Goal: Information Seeking & Learning: Learn about a topic

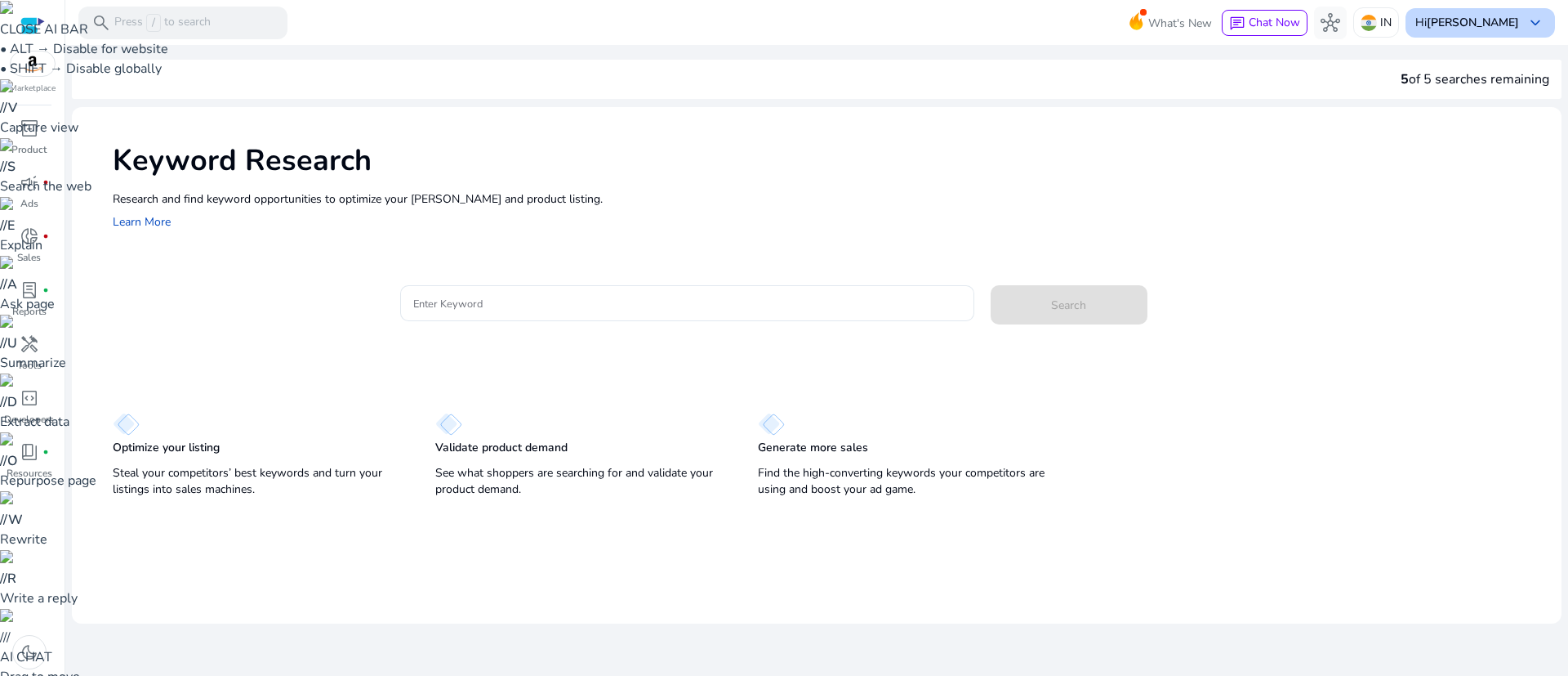
click at [1500, 22] on b "[PERSON_NAME]" at bounding box center [1473, 22] width 92 height 15
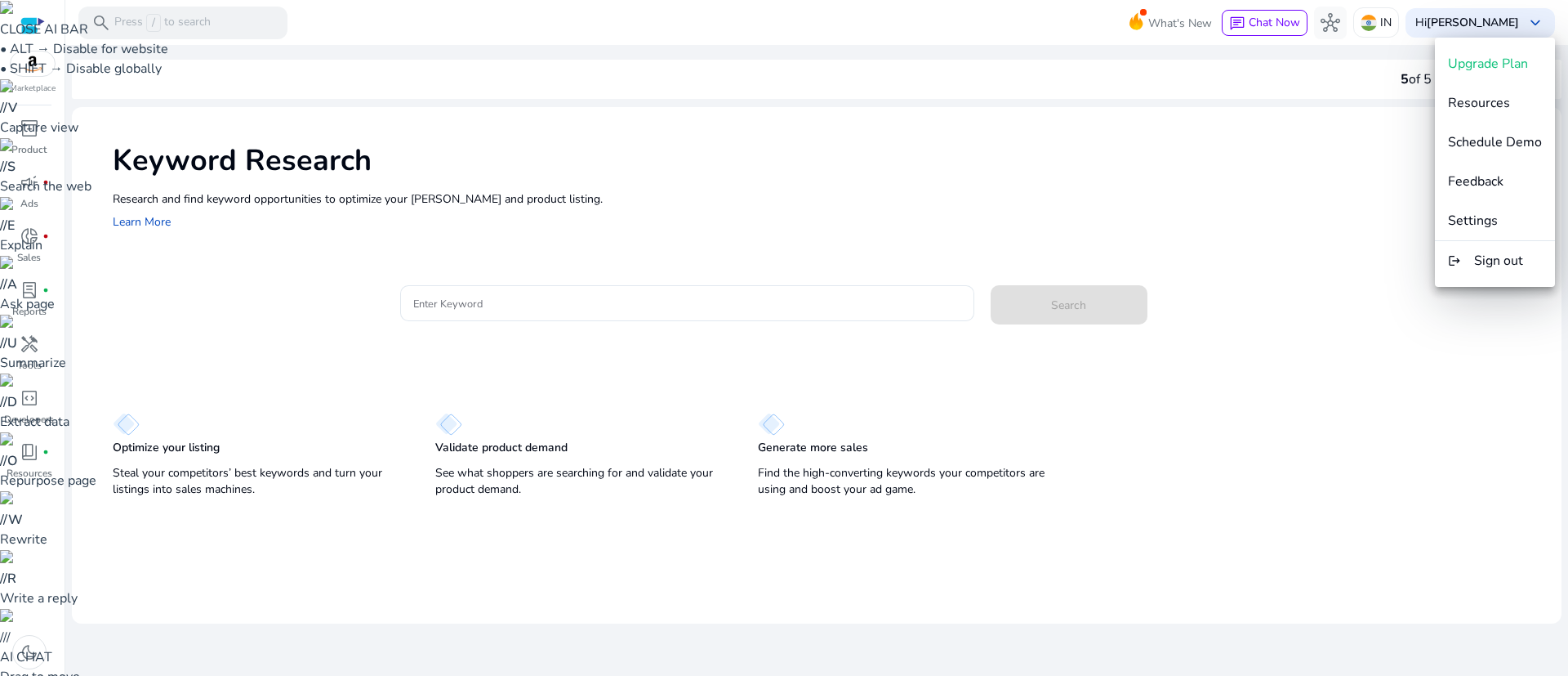
click at [669, 286] on div at bounding box center [784, 338] width 1568 height 676
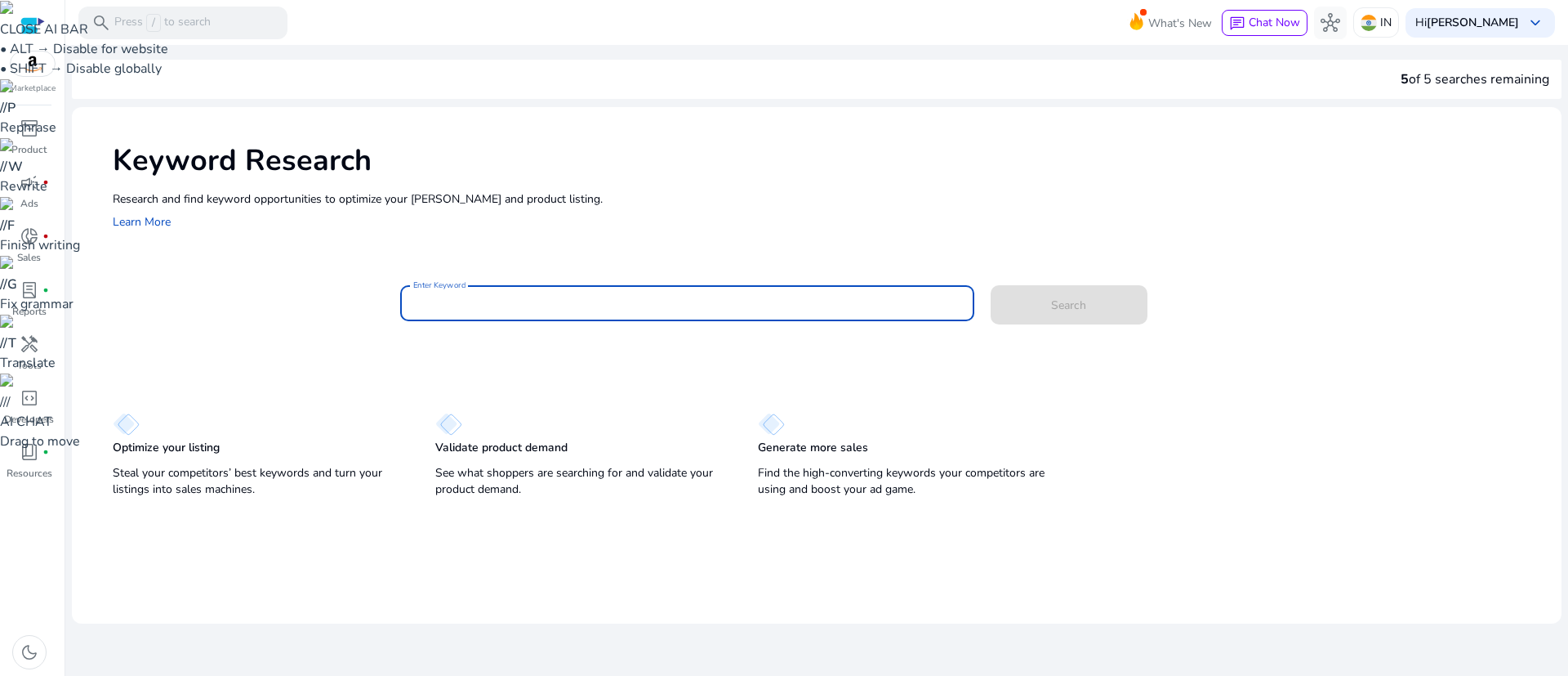
click at [631, 301] on input "Enter Keyword" at bounding box center [687, 303] width 548 height 18
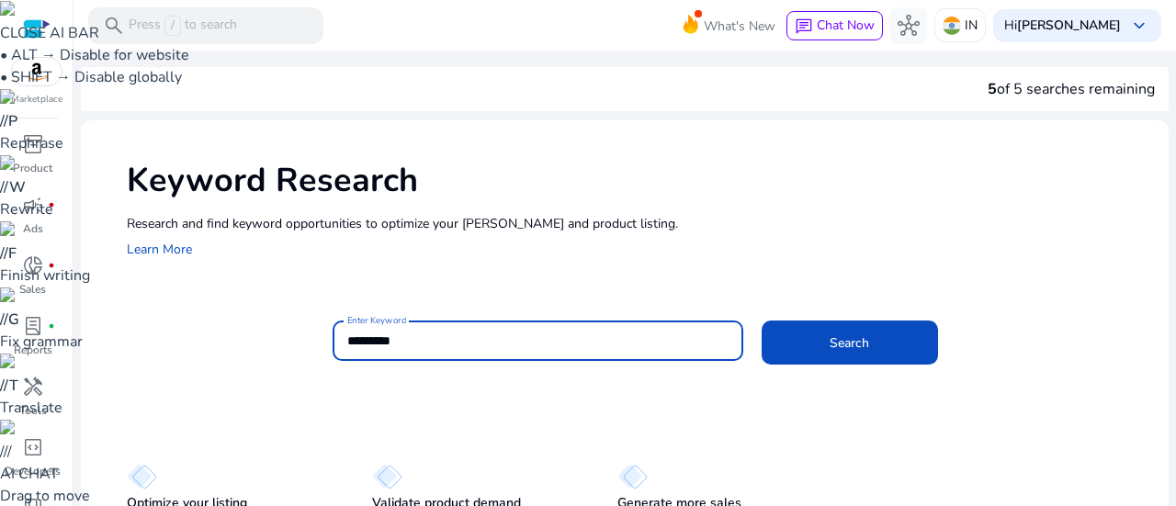
type input "*********"
click at [762, 321] on button "Search" at bounding box center [850, 343] width 176 height 44
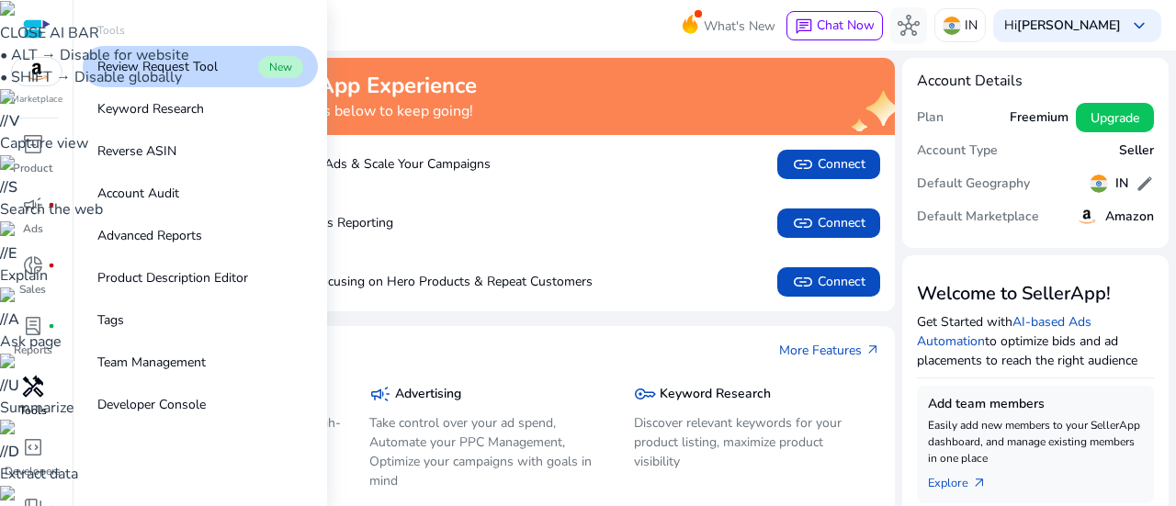
click at [46, 396] on div "handyman" at bounding box center [32, 386] width 51 height 29
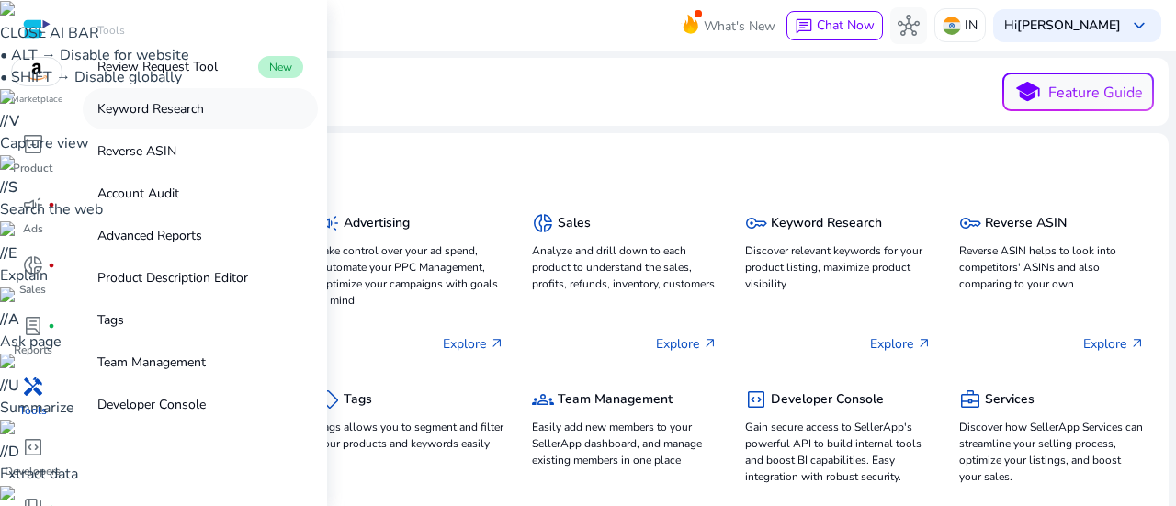
click at [192, 119] on link "Keyword Research" at bounding box center [200, 108] width 235 height 41
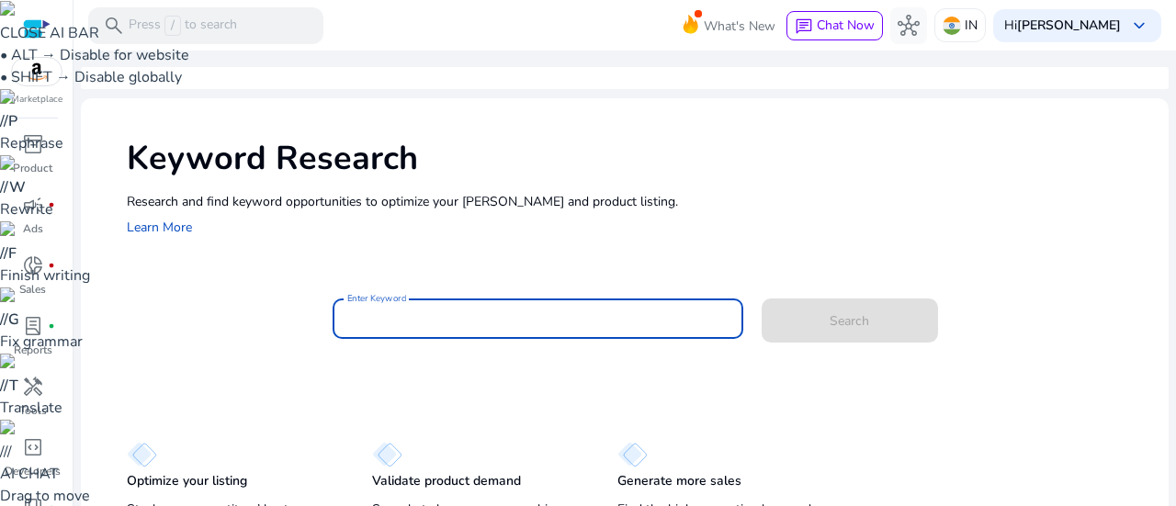
click at [439, 319] on input "Enter Keyword" at bounding box center [537, 319] width 381 height 20
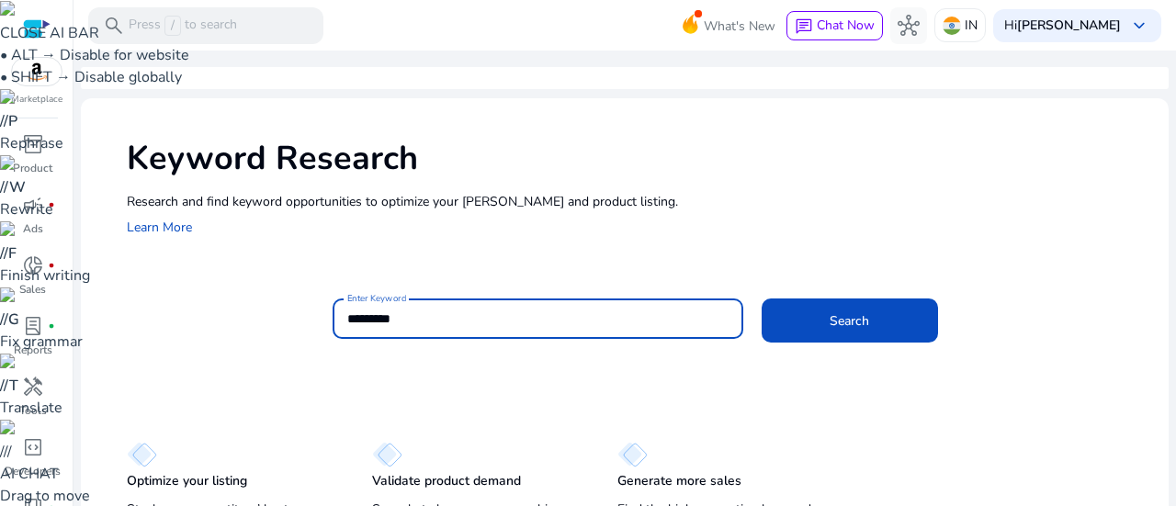
type input "*********"
click at [762, 299] on button "Search" at bounding box center [850, 321] width 176 height 44
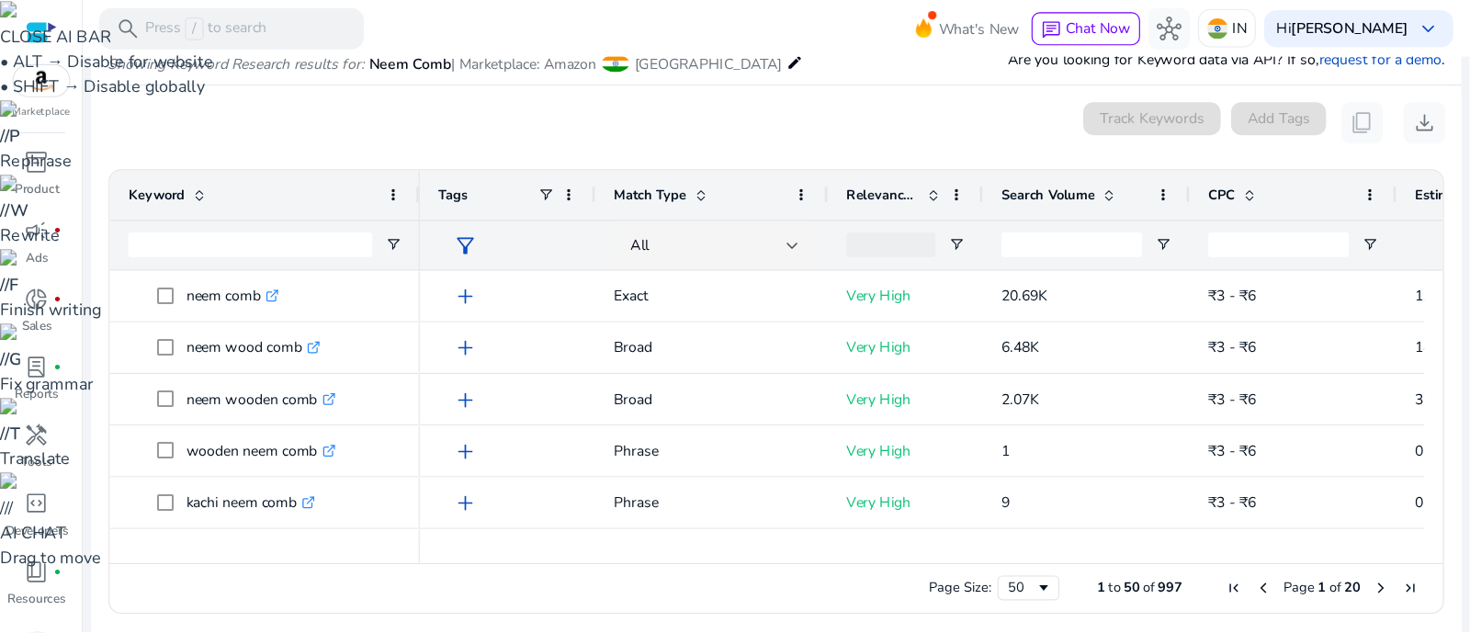
scroll to position [154, 0]
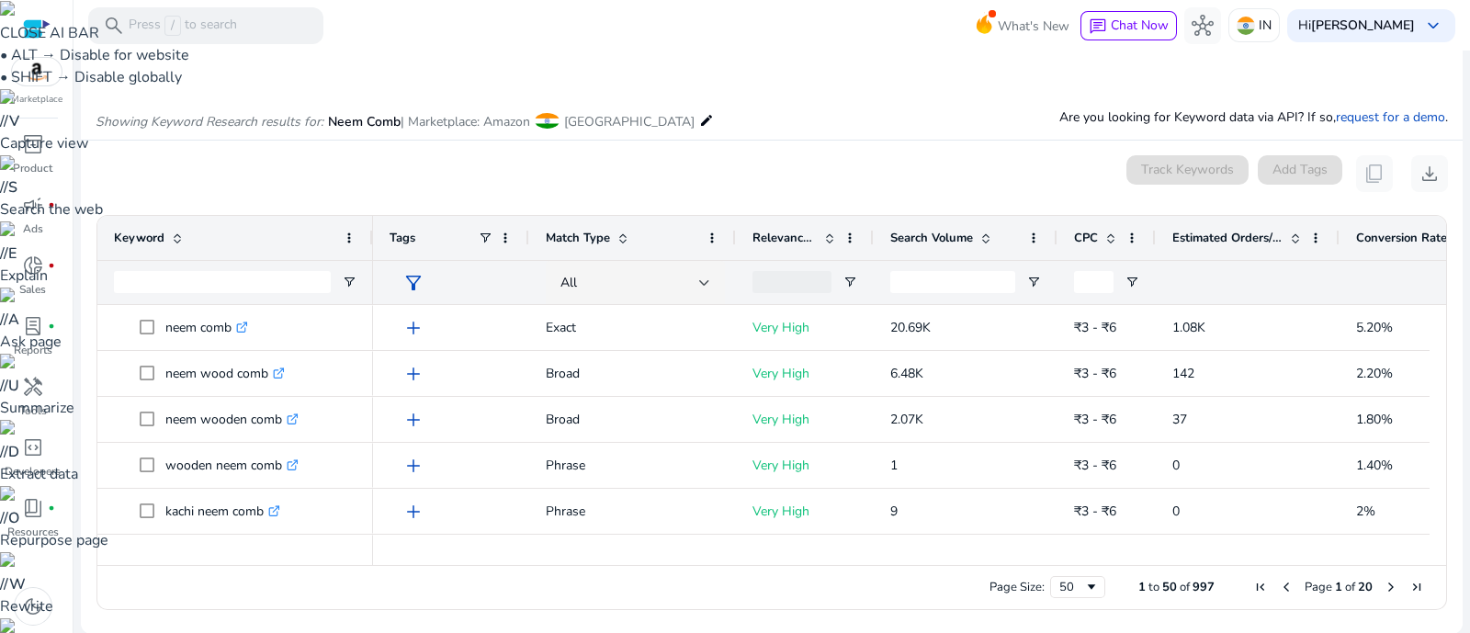
drag, startPoint x: 1237, startPoint y: 236, endPoint x: 1152, endPoint y: 238, distance: 85.5
click at [1152, 238] on div at bounding box center [1154, 238] width 7 height 44
click at [1158, 236] on div at bounding box center [1159, 238] width 7 height 44
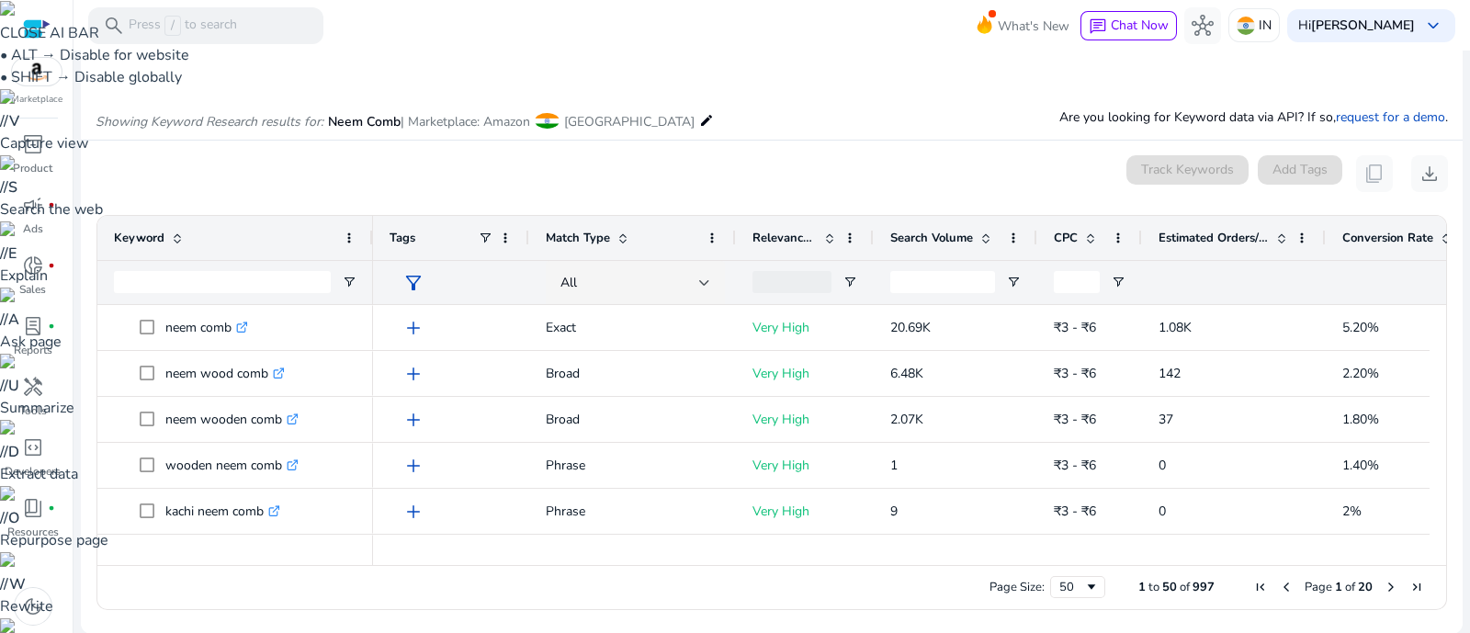
drag, startPoint x: 1052, startPoint y: 236, endPoint x: 1032, endPoint y: 231, distance: 20.9
click at [1033, 231] on div at bounding box center [1036, 238] width 7 height 44
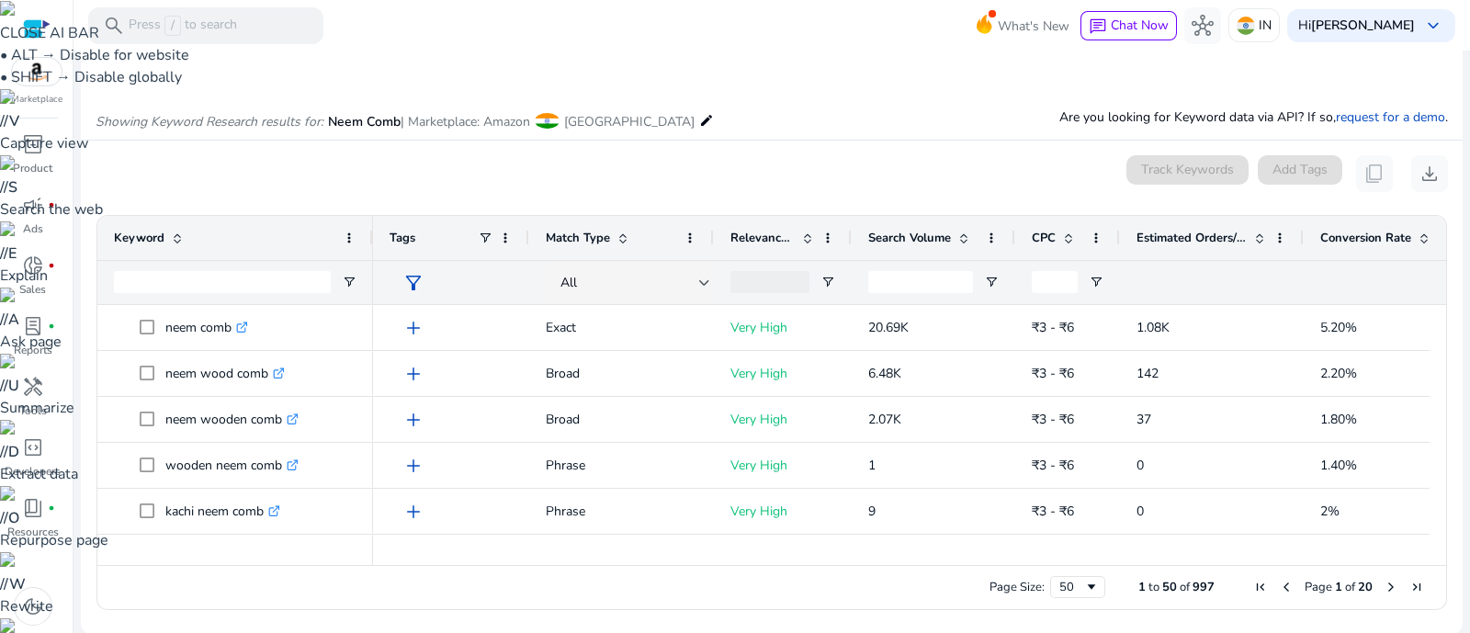
drag, startPoint x: 731, startPoint y: 238, endPoint x: 666, endPoint y: 241, distance: 65.3
click at [666, 241] on div "Match Type" at bounding box center [621, 238] width 185 height 44
drag, startPoint x: 710, startPoint y: 241, endPoint x: 527, endPoint y: 233, distance: 183.0
click at [527, 233] on div "Tags Match Type Relevance Score Search Volume" at bounding box center [930, 238] width 1114 height 44
drag, startPoint x: 527, startPoint y: 233, endPoint x: 470, endPoint y: 236, distance: 57.0
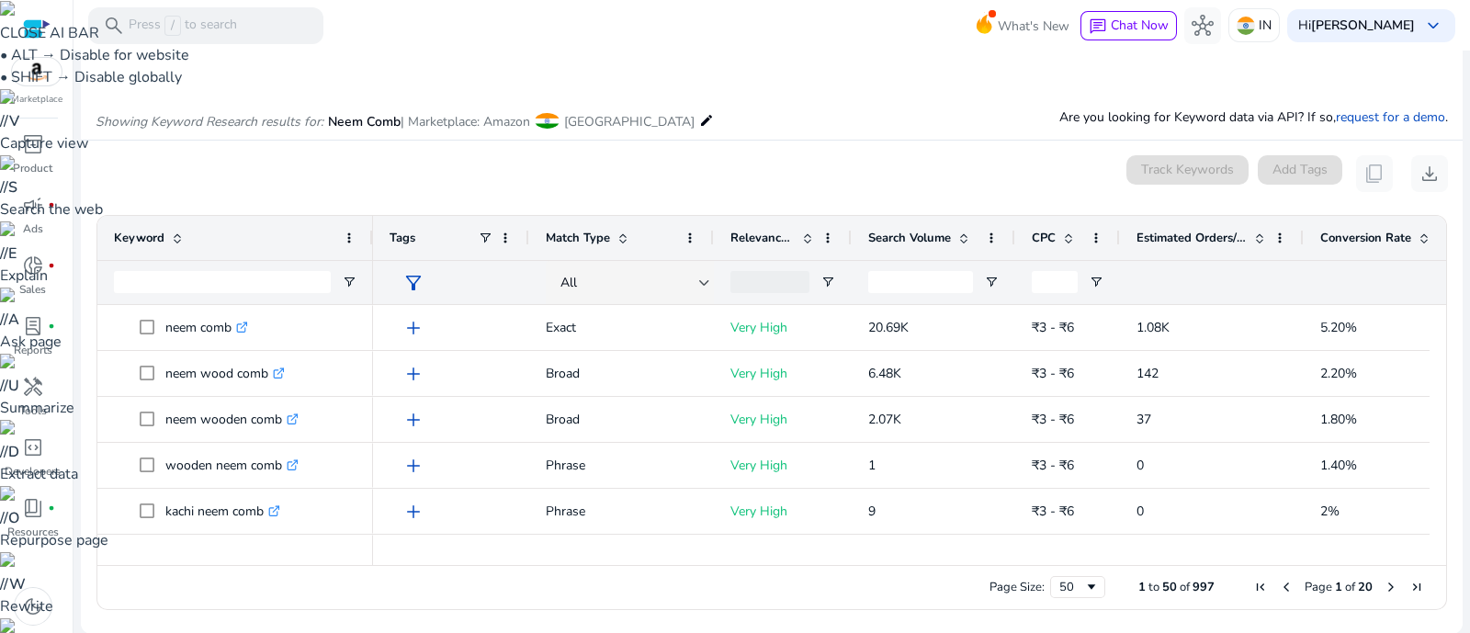
click at [470, 236] on div "Tags" at bounding box center [451, 238] width 156 height 44
drag, startPoint x: 1301, startPoint y: 242, endPoint x: 1328, endPoint y: 244, distance: 27.7
click at [1169, 244] on div at bounding box center [1331, 238] width 7 height 44
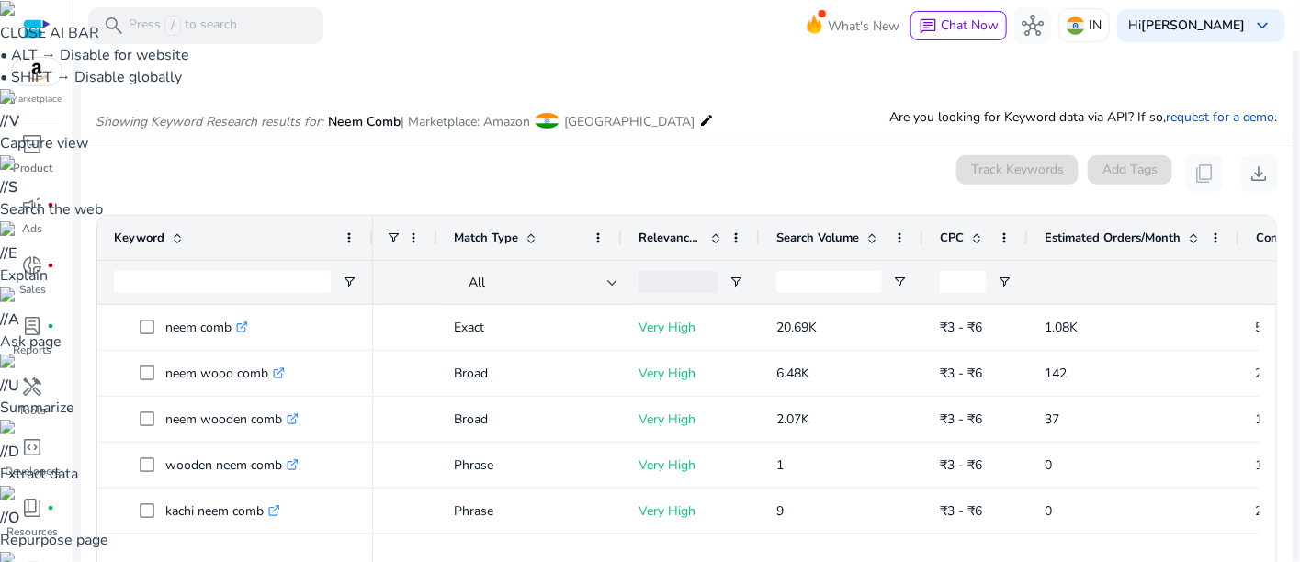
scroll to position [0, 92]
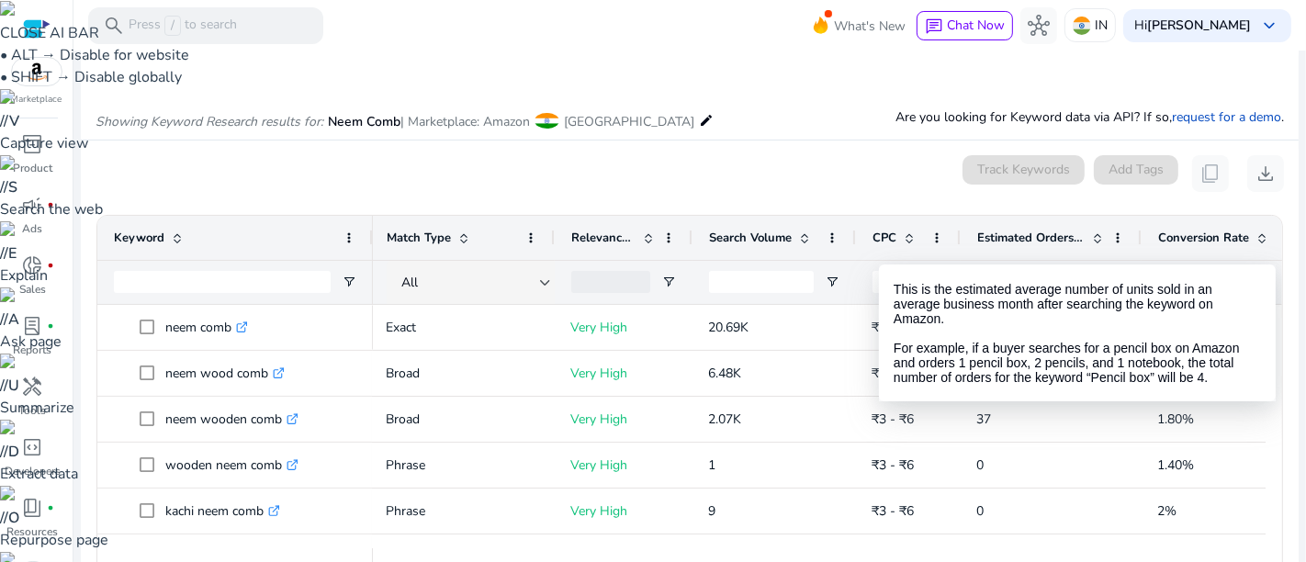
drag, startPoint x: 1073, startPoint y: 250, endPoint x: 1045, endPoint y: 249, distance: 27.6
click at [1045, 249] on div "Estimated Orders/Month" at bounding box center [1051, 238] width 181 height 44
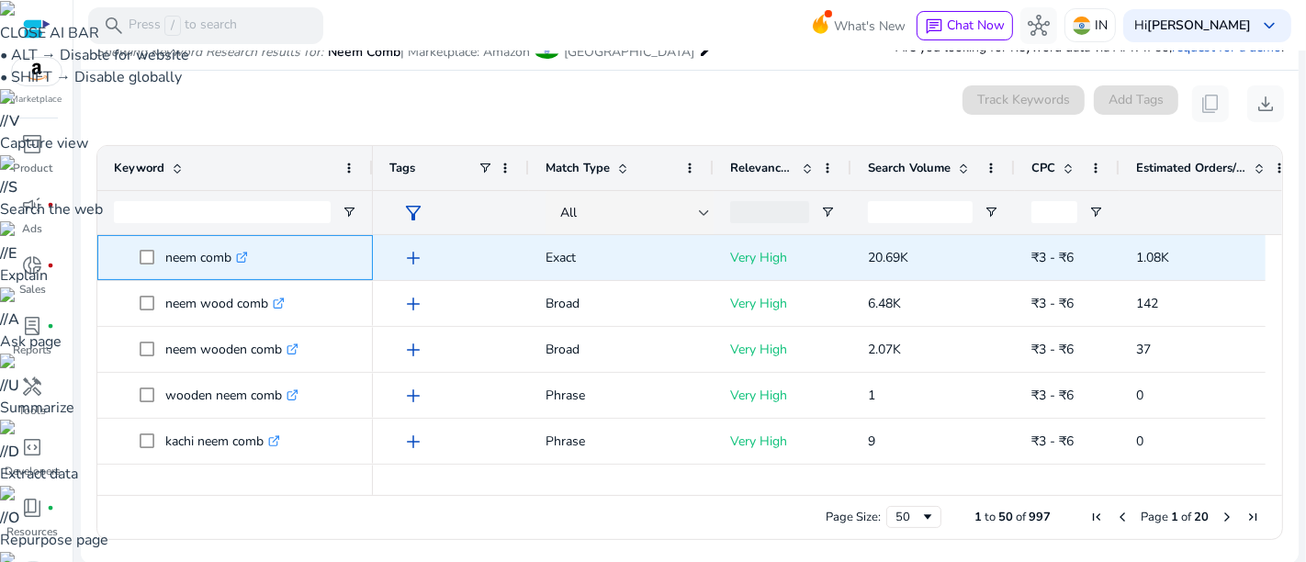
click at [107, 243] on div "neem comb .st0{fill:#2c8af8}" at bounding box center [235, 257] width 276 height 45
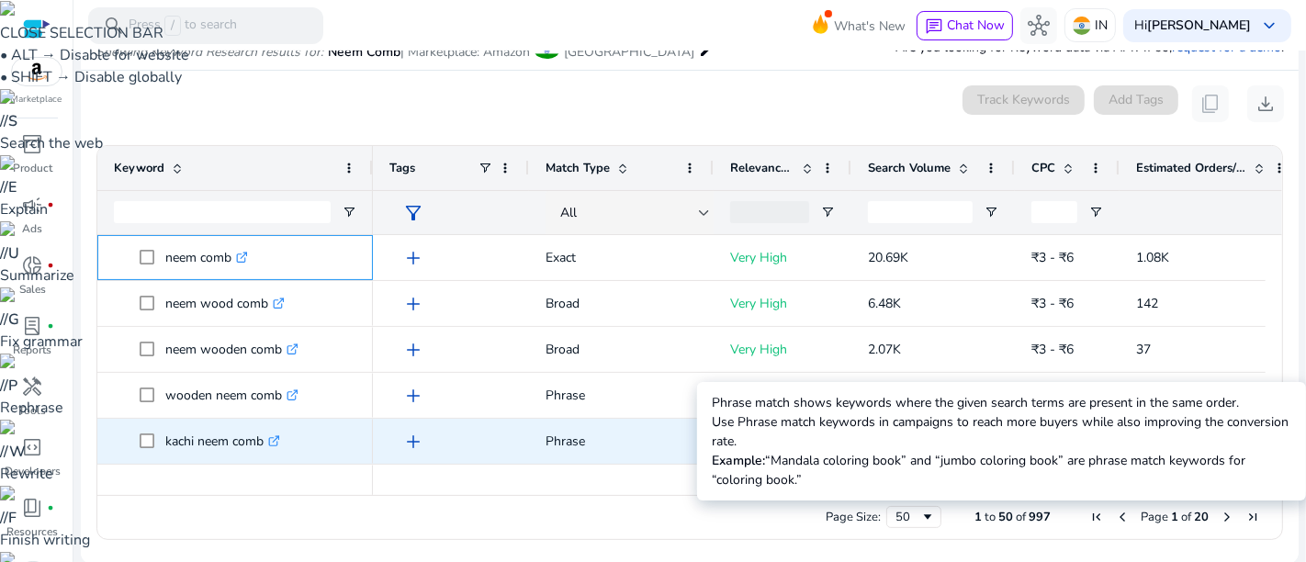
drag, startPoint x: 107, startPoint y: 243, endPoint x: 632, endPoint y: 430, distance: 557.1
click at [632, 430] on div "neem wooden comb for hair growth .st0{fill:#2c8af8} neem comb wide tooth .st0{f…" at bounding box center [681, 356] width 1169 height 243
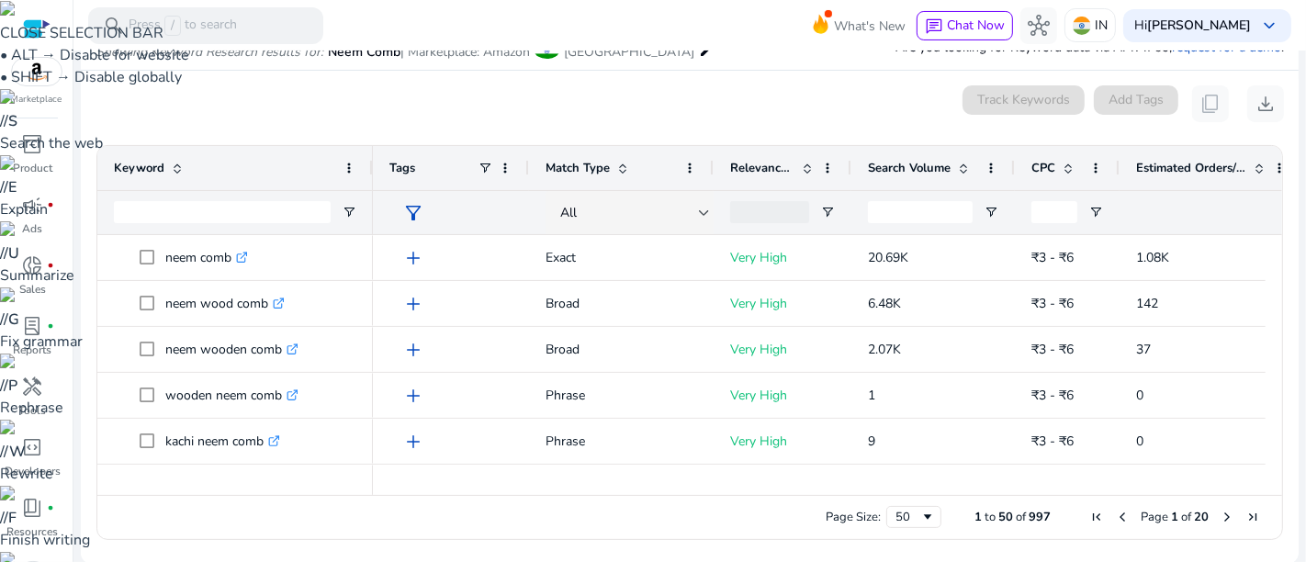
click at [389, 505] on div "Page Size: 50 1 to 50 of 997 Page 1 of 20" at bounding box center [689, 517] width 1185 height 44
click at [301, 505] on div "Page Size: 50 1 to 50 of 997 Page 1 of 20" at bounding box center [689, 517] width 1185 height 44
click at [236, 505] on mat-card "0 keyword(s) selected Track Keywords Add Tags content_copy download Press SPACE…" at bounding box center [690, 317] width 1218 height 493
copy body "Marketplace inventory_2 Product campaign fiber_manual_record Ads donut_small fi…"
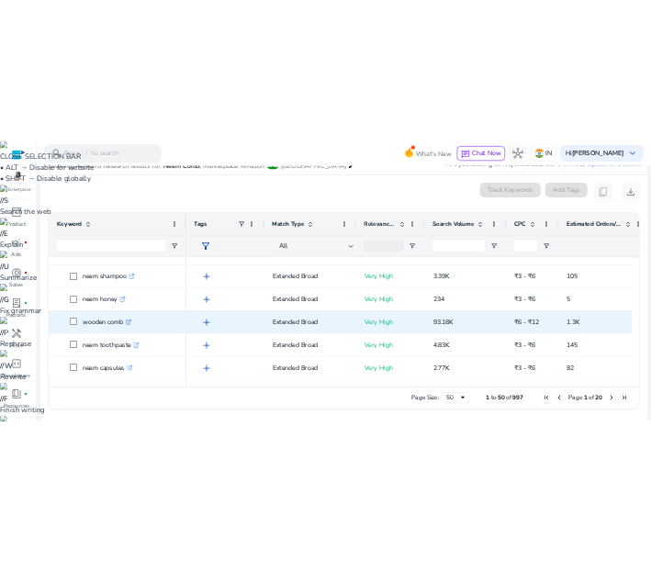
scroll to position [225, 0]
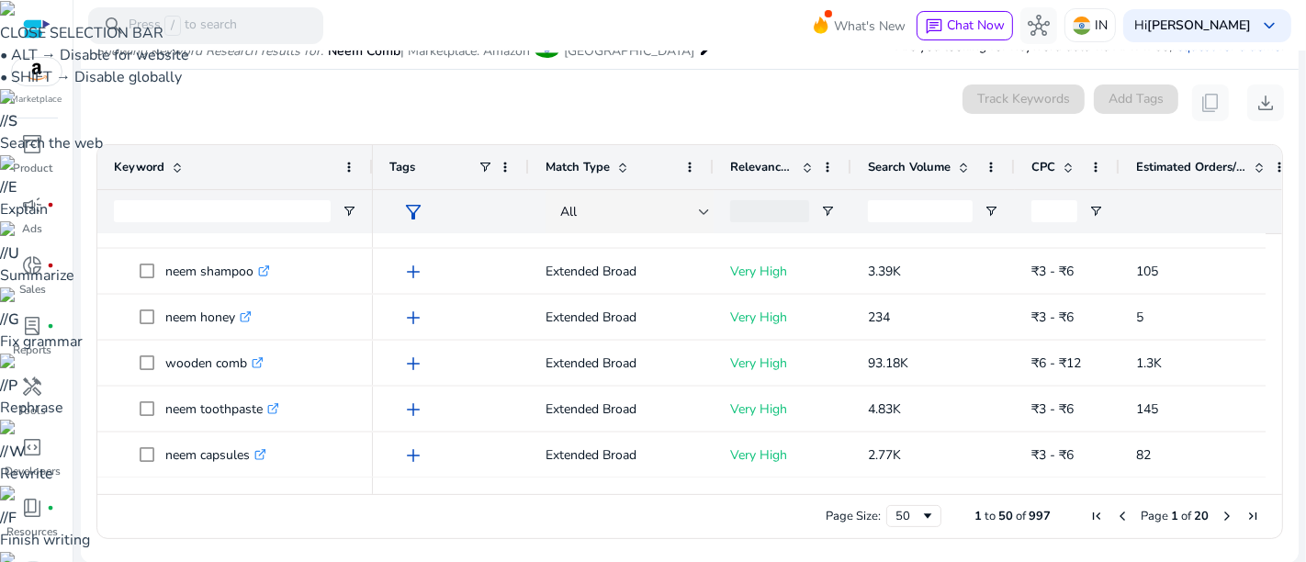
copy body "Marketplace inventory_2 Product campaign fiber_manual_record Ads donut_small fi…"
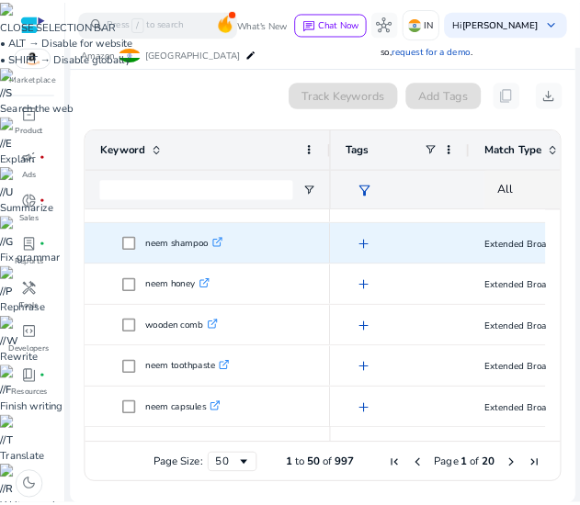
scroll to position [216, 0]
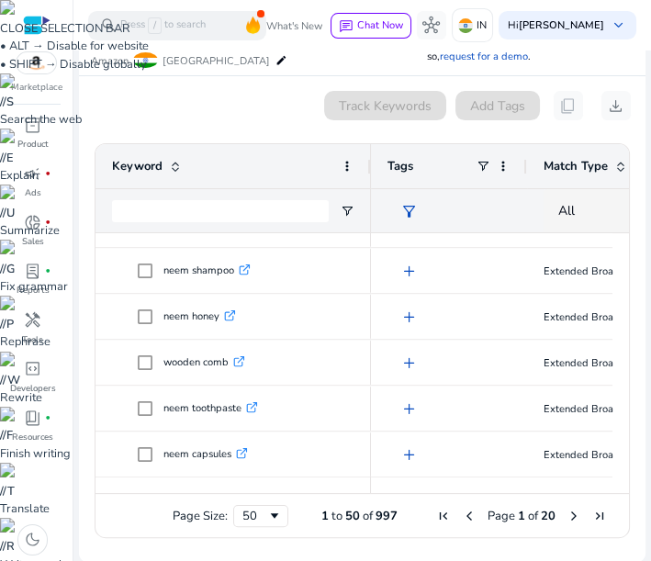
click at [254, 117] on div "0 keyword(s) selected Track Keywords Add Tags content_copy download" at bounding box center [362, 105] width 537 height 29
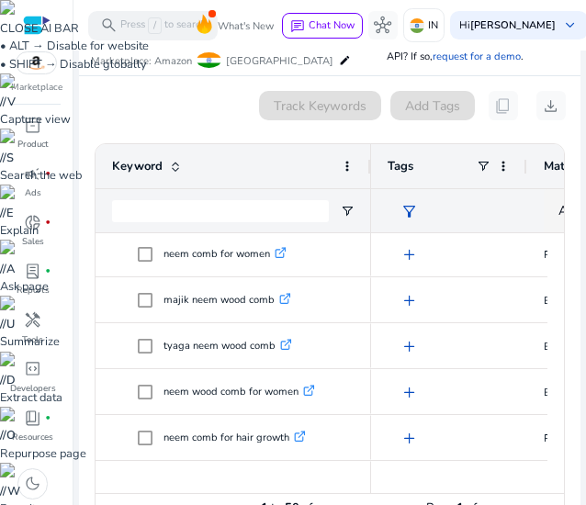
scroll to position [0, 0]
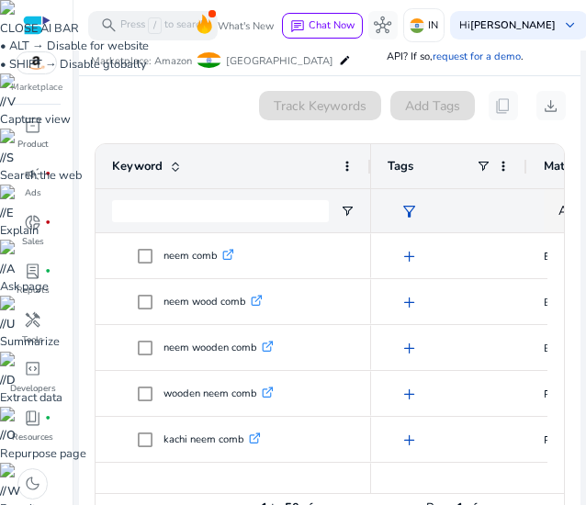
drag, startPoint x: 356, startPoint y: 493, endPoint x: 288, endPoint y: 492, distance: 68.0
click at [288, 492] on div "Drag here to set row groups Drag here to set column labels Keyword Tags 50" at bounding box center [329, 340] width 469 height 395
click at [299, 477] on div at bounding box center [234, 485] width 276 height 17
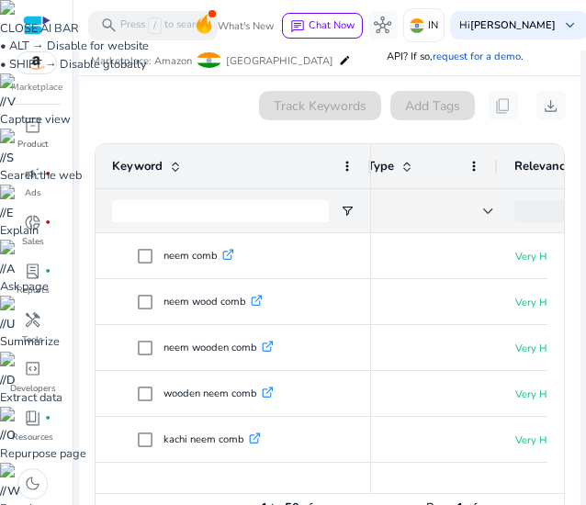
scroll to position [0, 214]
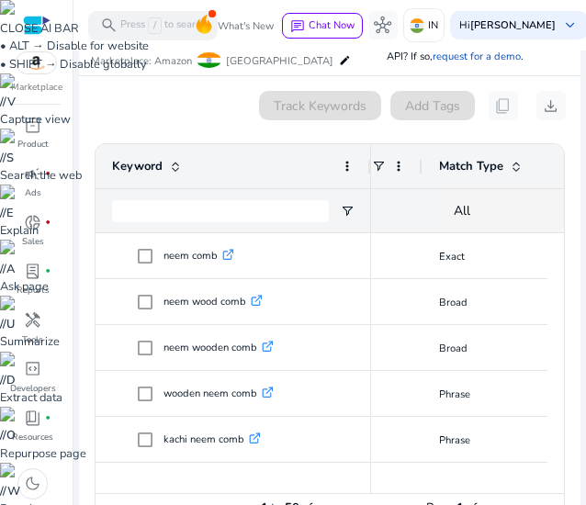
drag, startPoint x: 368, startPoint y: 148, endPoint x: 303, endPoint y: 153, distance: 65.5
click at [303, 153] on div "Keyword" at bounding box center [234, 166] width 276 height 44
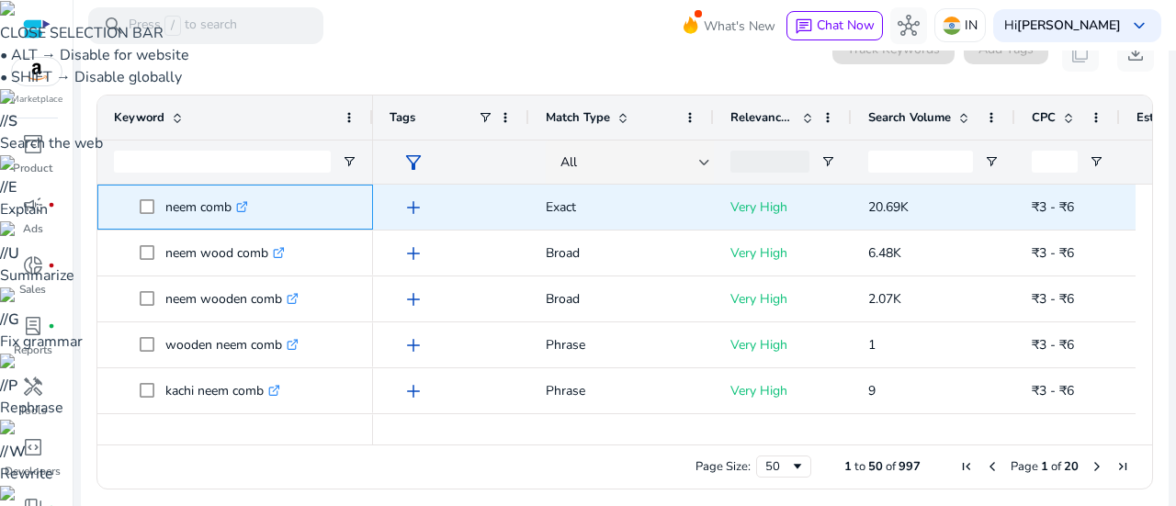
drag, startPoint x: 129, startPoint y: 191, endPoint x: 1110, endPoint y: 223, distance: 981.7
click at [1110, 223] on div "neem comb .st0{fill:#2c8af8} neem wood comb set .st0{fill:#2c8af8} neem comb fo…" at bounding box center [616, 306] width 1038 height 243
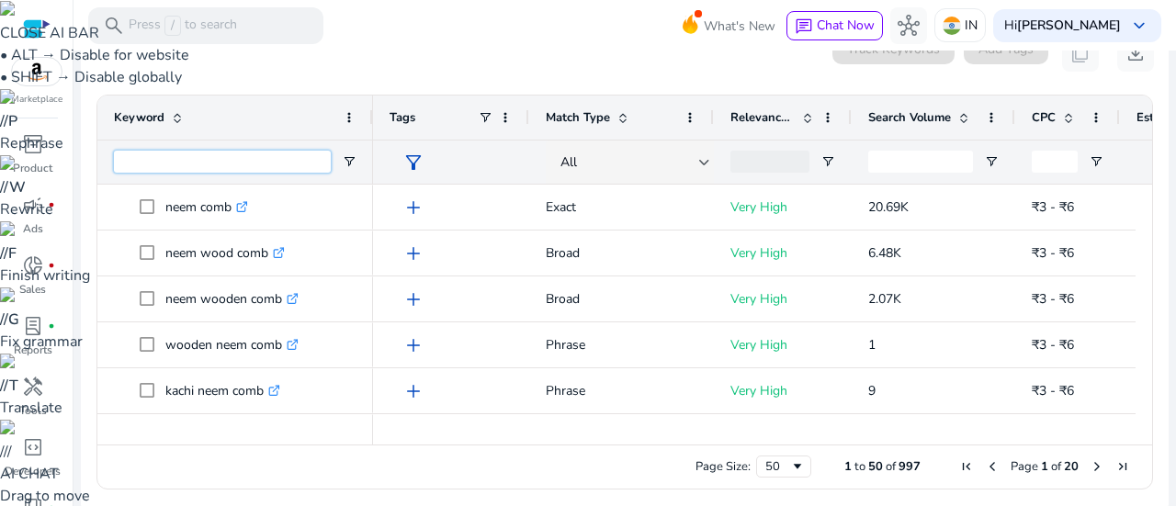
click at [248, 163] on input "Keyword Filter Input" at bounding box center [222, 162] width 217 height 22
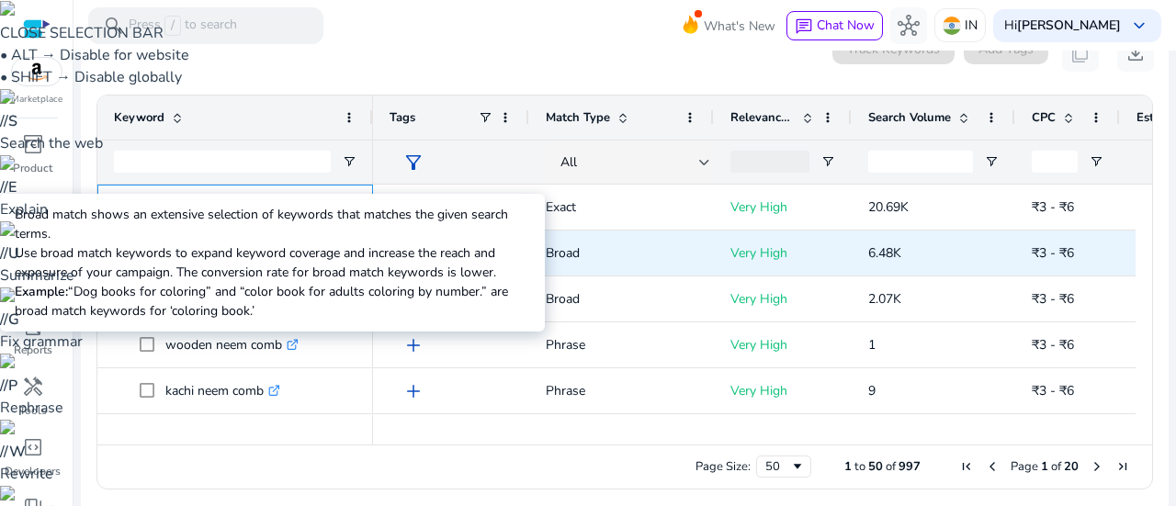
drag, startPoint x: 119, startPoint y: 192, endPoint x: 574, endPoint y: 253, distance: 459.7
click at [574, 253] on div "neem comb .st0{fill:#2c8af8} neem wood comb set .st0{fill:#2c8af8} neem comb fo…" at bounding box center [616, 306] width 1038 height 243
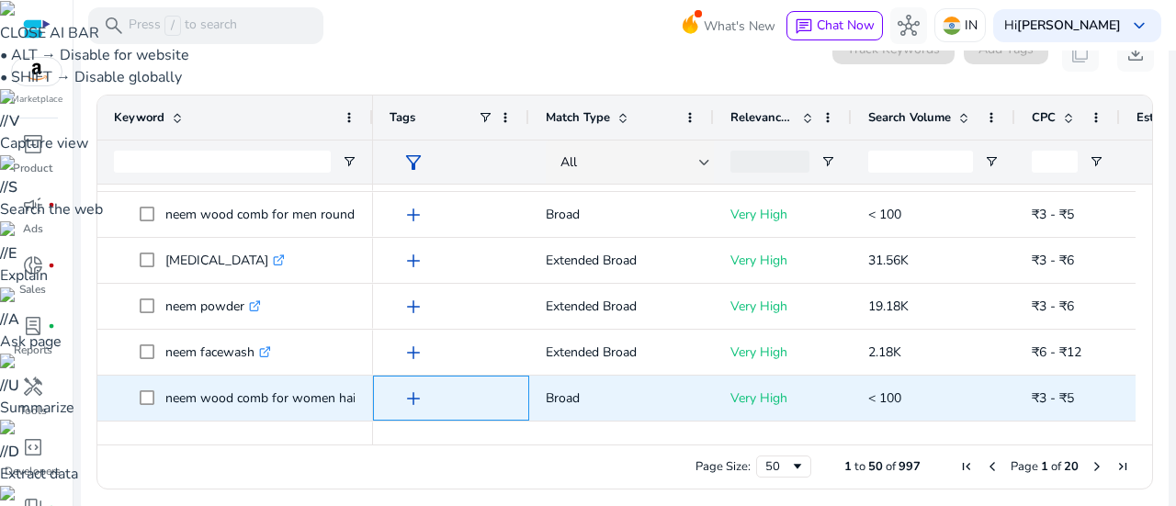
click at [463, 400] on div "add" at bounding box center [456, 398] width 114 height 34
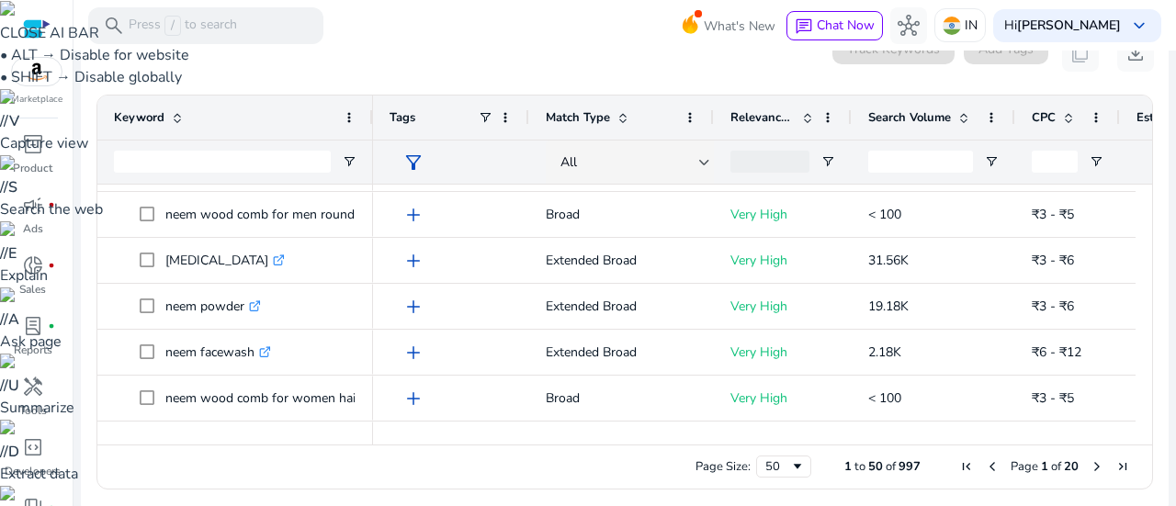
click at [317, 466] on div "Page Size: 50 1 to 50 of 997 Page 1 of 20" at bounding box center [624, 467] width 1055 height 44
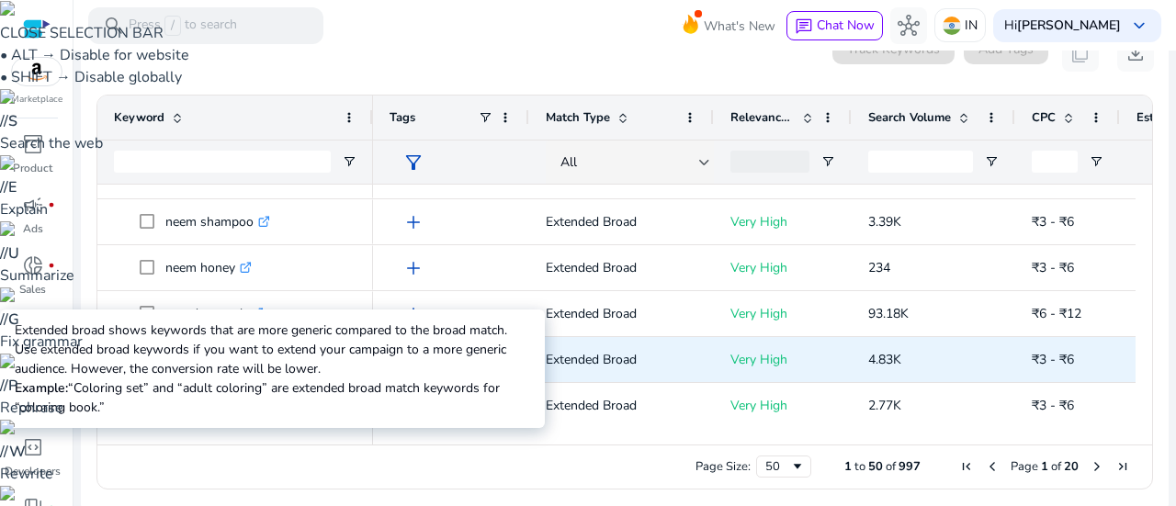
copy body "Marketplace inventory_2 Product campaign fiber_manual_record Ads donut_small fi…"
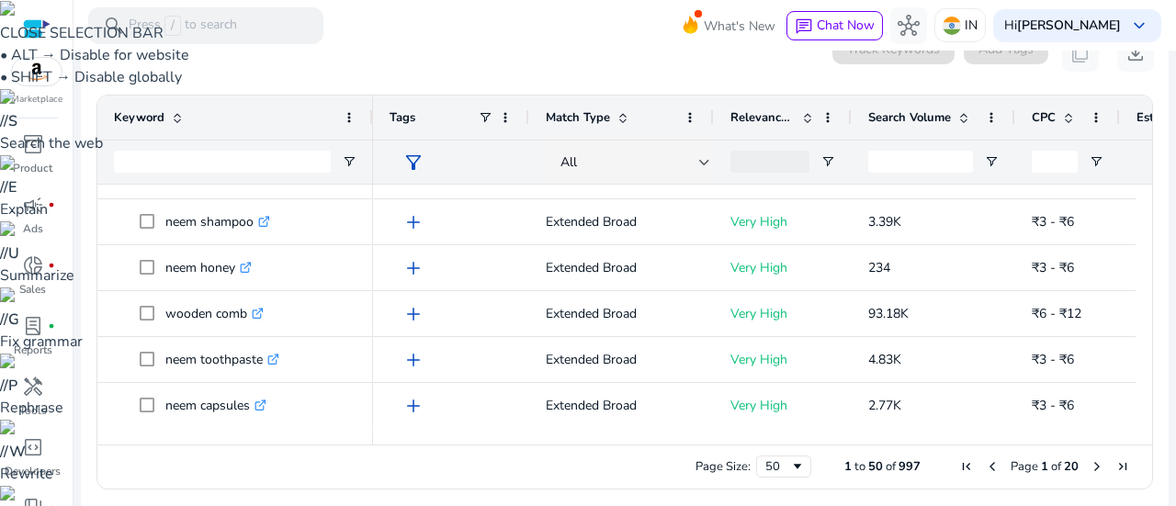
click at [387, 29] on mat-toolbar "search Press / to search What's New chat Chat Now hub IN Hi Ankit Kumar keyboar…" at bounding box center [624, 25] width 1102 height 51
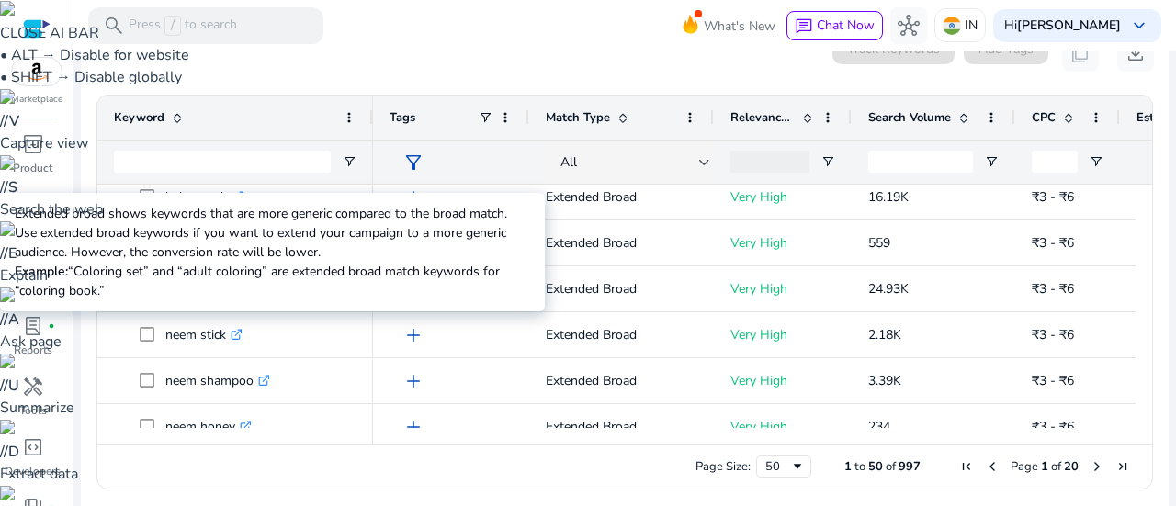
scroll to position [1554, 0]
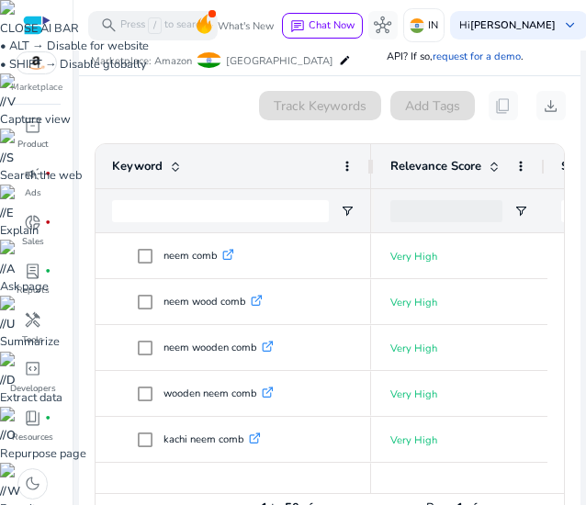
drag, startPoint x: 509, startPoint y: 162, endPoint x: 542, endPoint y: 167, distance: 33.5
click at [542, 167] on div at bounding box center [543, 166] width 7 height 44
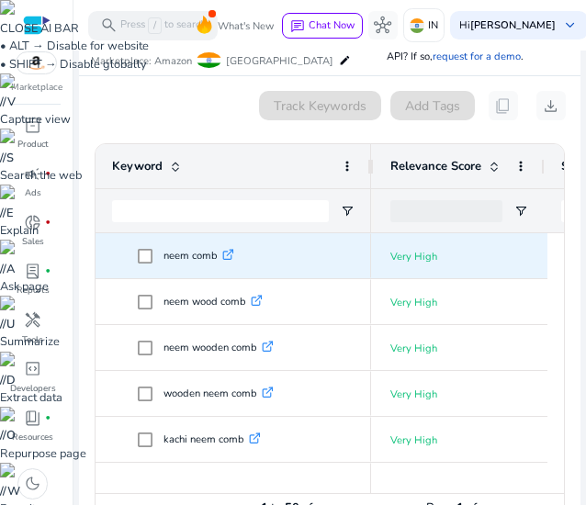
scroll to position [0, 424]
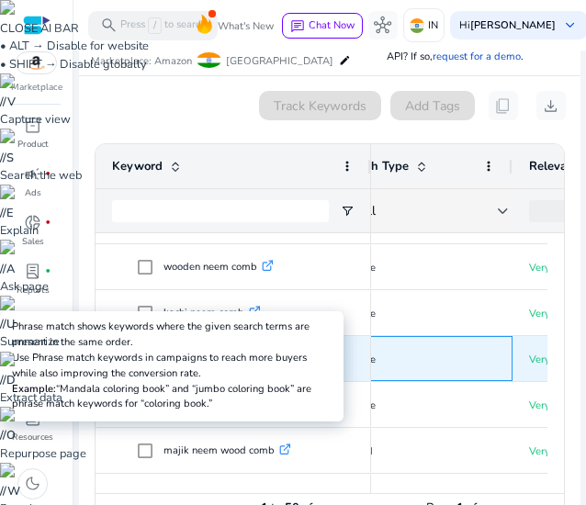
click at [457, 348] on p "Phrase" at bounding box center [421, 360] width 152 height 38
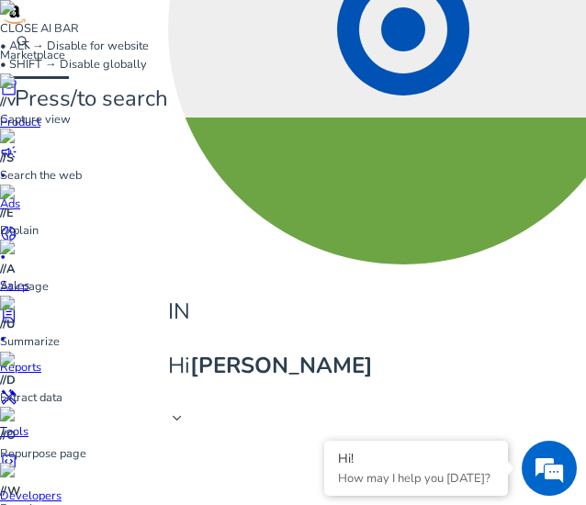
scroll to position [0, 607]
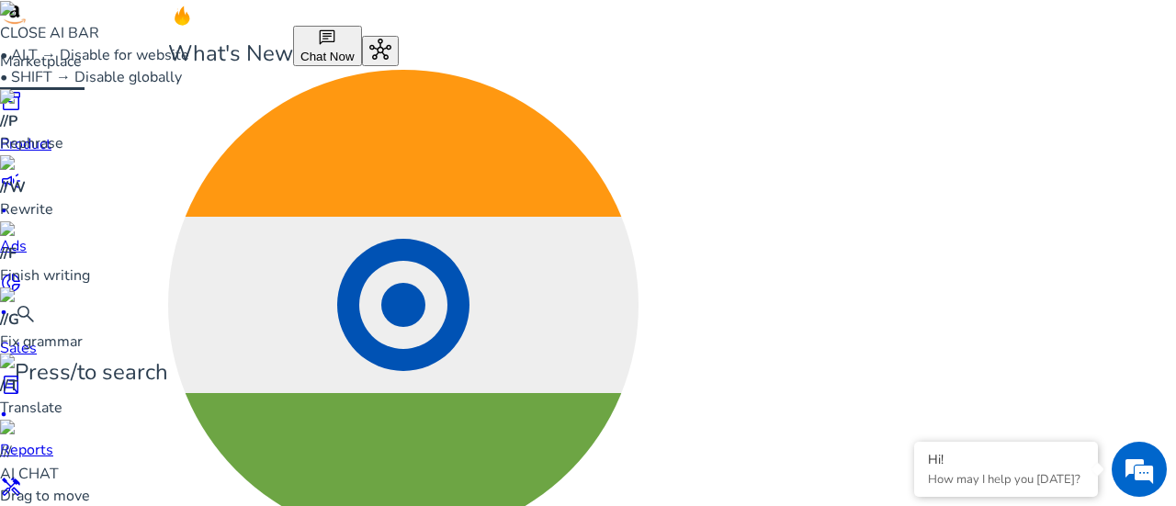
type input "*"
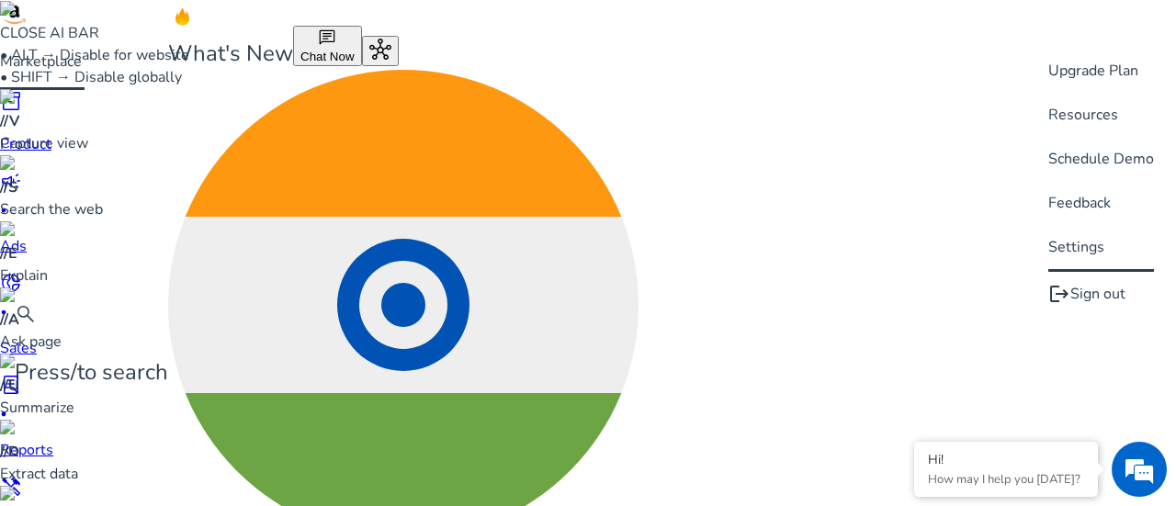
click at [971, 345] on div at bounding box center [588, 253] width 1176 height 506
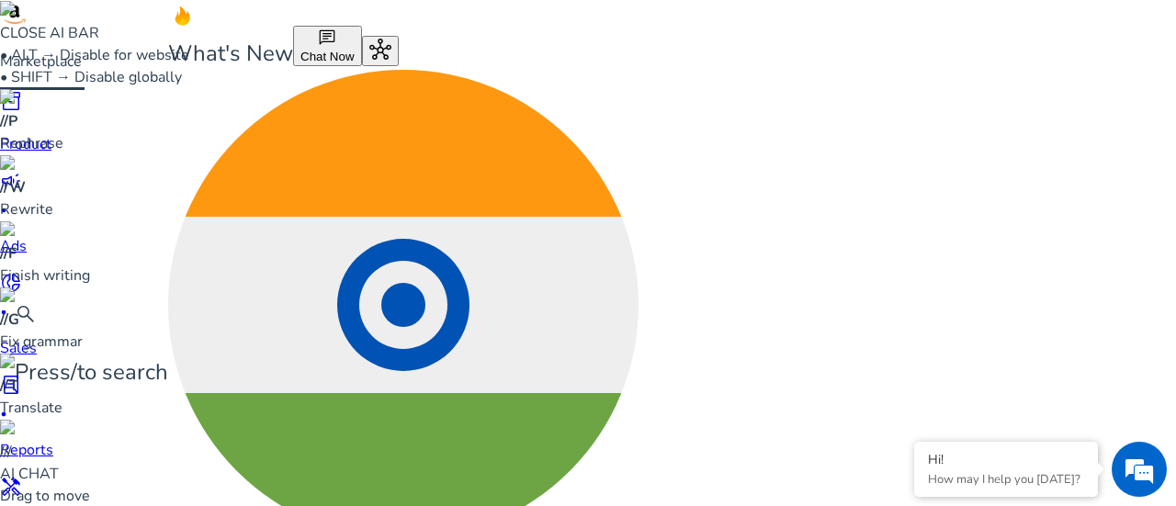
type input "*"
type input "**********"
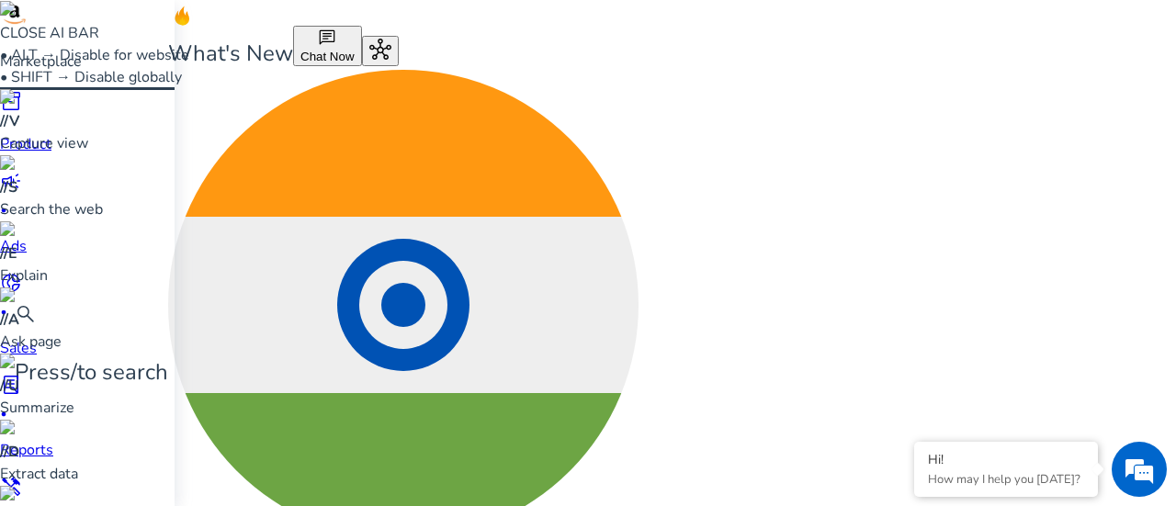
click at [12, 476] on link "handyman Tools" at bounding box center [83, 508] width 167 height 65
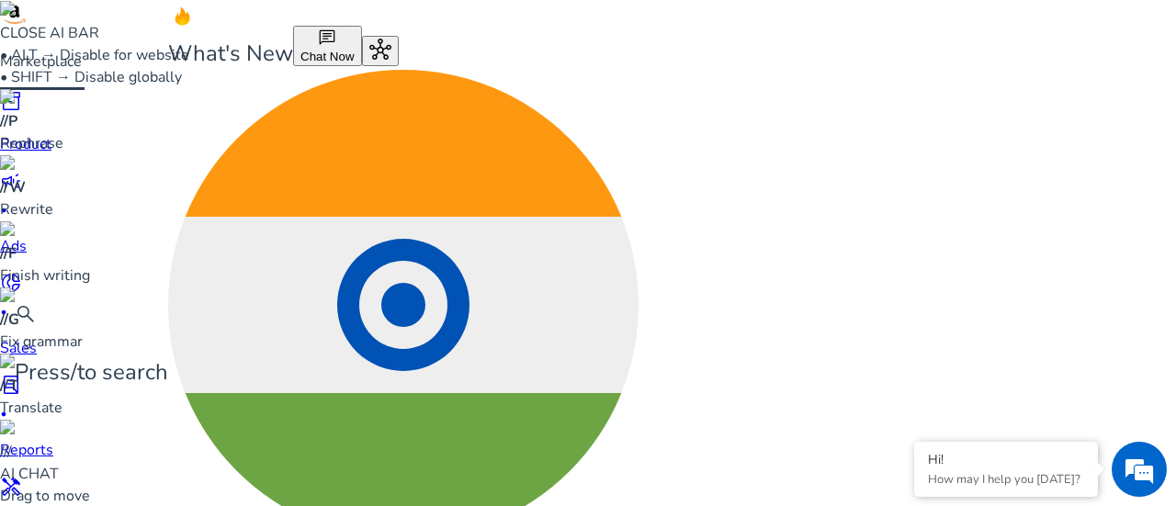
type input "**********"
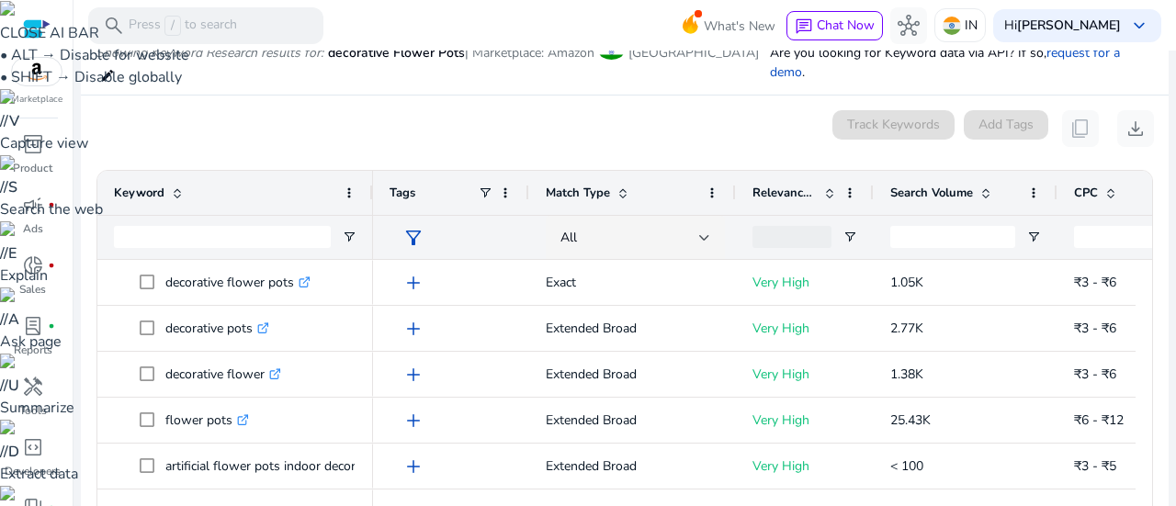
click at [972, 185] on span "Search Volume" at bounding box center [931, 193] width 83 height 17
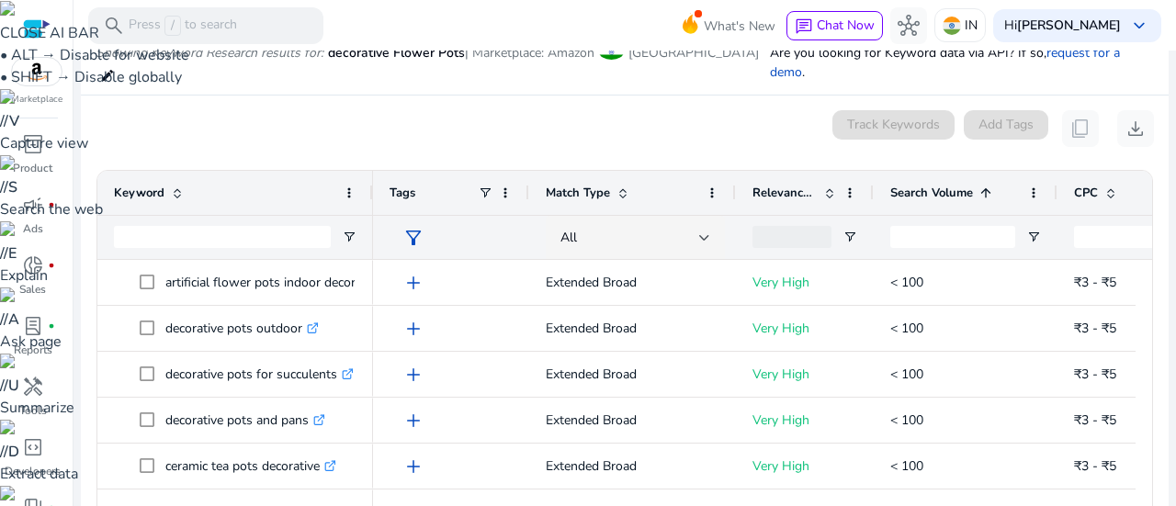
click at [972, 185] on span "Search Volume" at bounding box center [931, 193] width 83 height 17
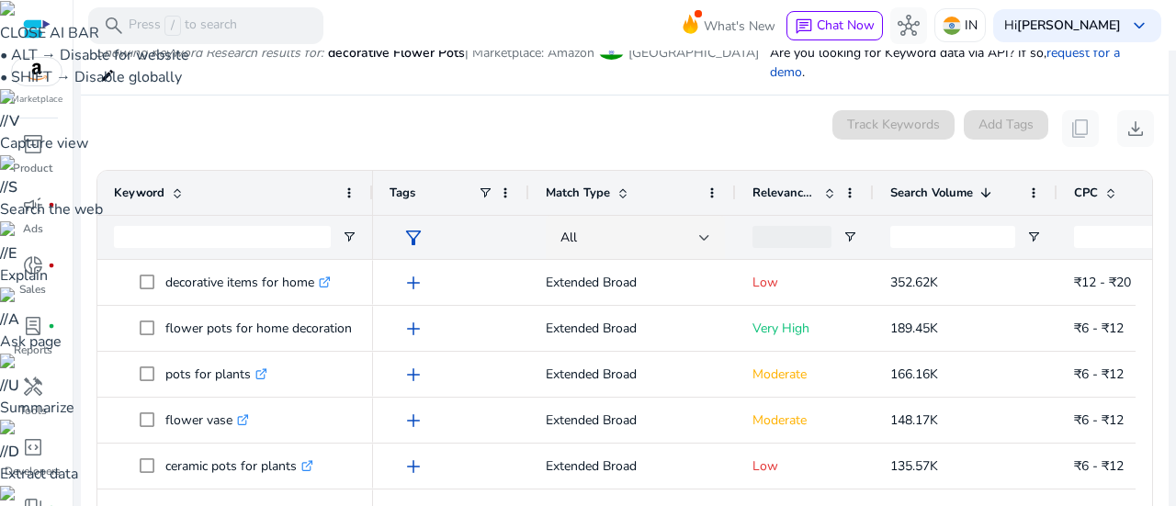
click at [776, 185] on span "Relevance Score" at bounding box center [784, 193] width 64 height 17
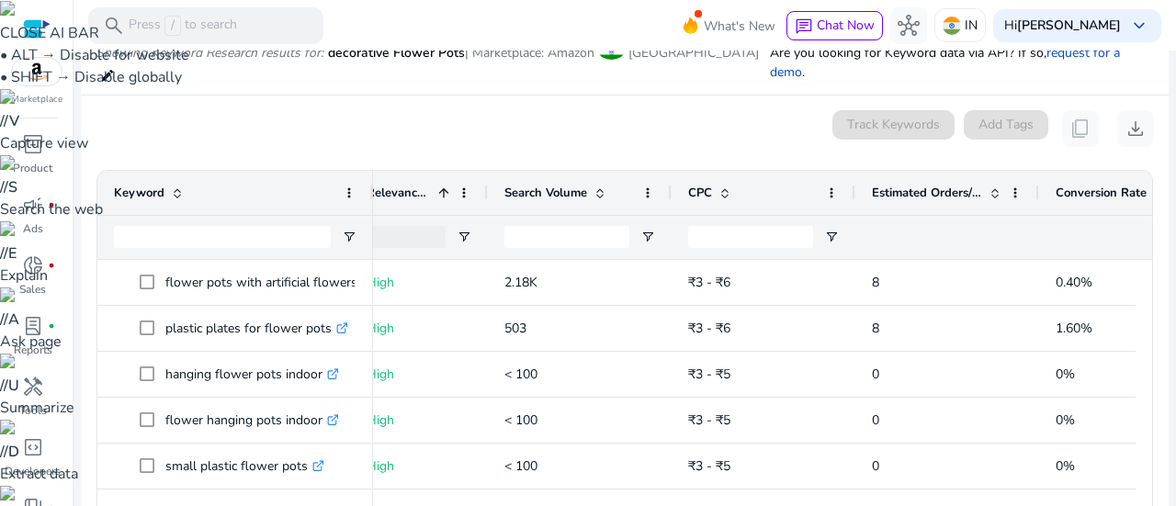
click at [940, 175] on div "Estimated Orders/Month" at bounding box center [937, 192] width 130 height 35
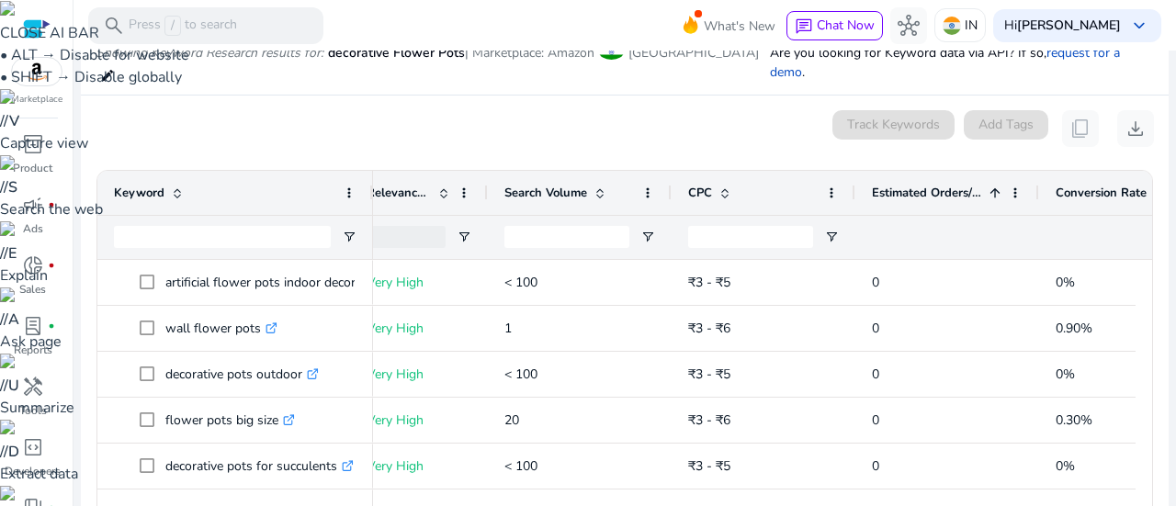
click at [940, 175] on div "Estimated Orders/Month 1" at bounding box center [937, 192] width 130 height 35
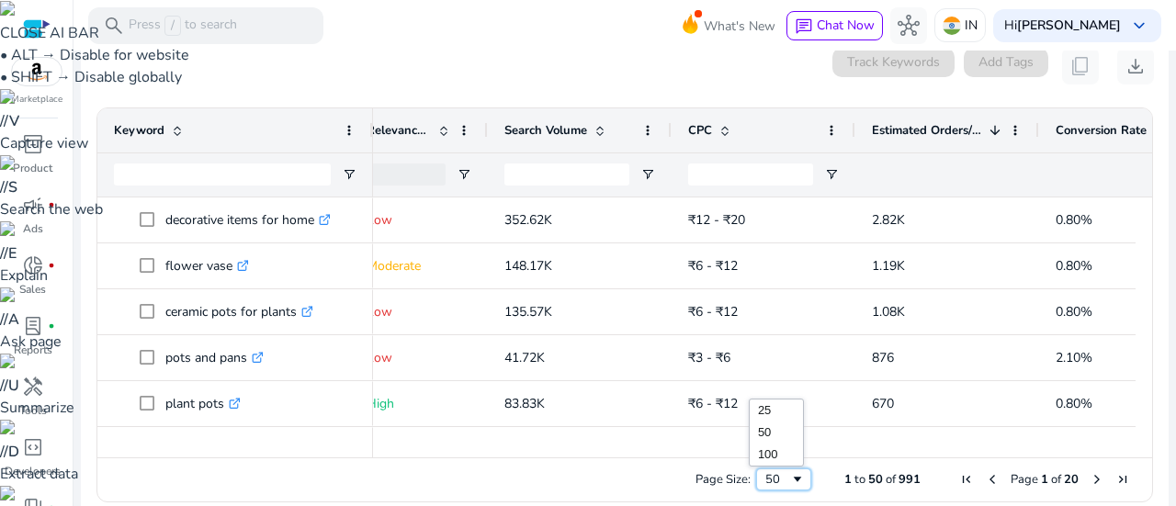
click at [770, 471] on div "50" at bounding box center [777, 479] width 25 height 17
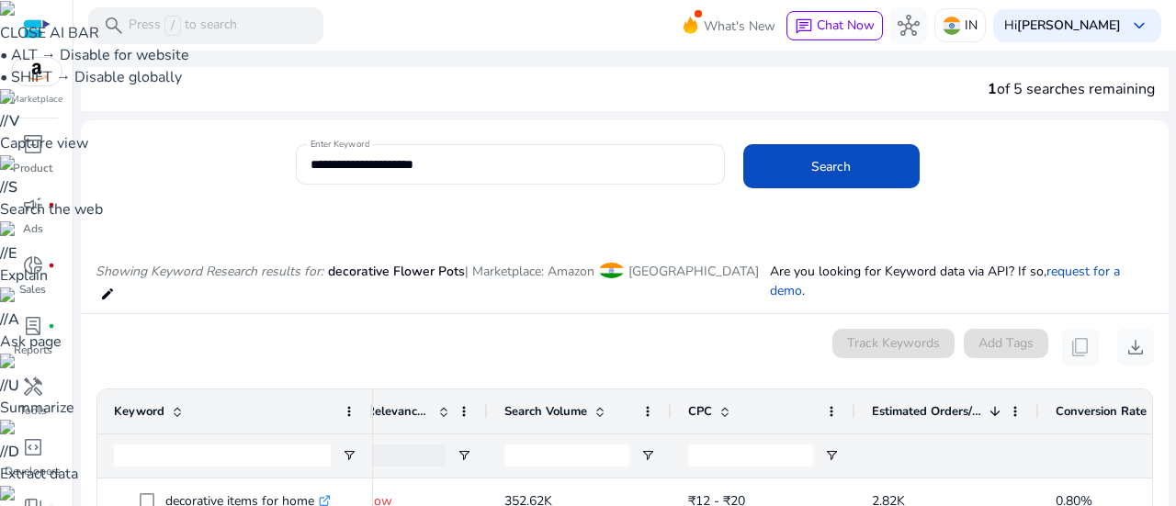
click at [915, 401] on div "Estimated Orders/Month 1" at bounding box center [937, 411] width 130 height 35
click at [915, 401] on div "Estimated Orders/Month" at bounding box center [937, 411] width 130 height 35
click at [915, 401] on div "Estimated Orders/Month 1" at bounding box center [937, 411] width 130 height 35
